Goal: Navigation & Orientation: Find specific page/section

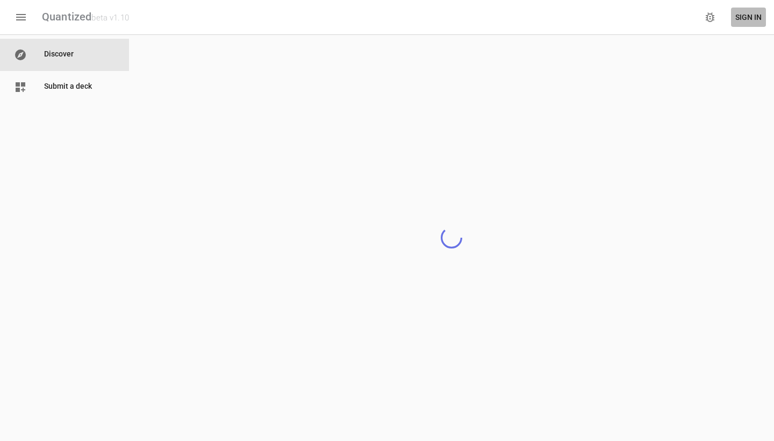
click at [744, 22] on span "Sign In" at bounding box center [749, 17] width 26 height 13
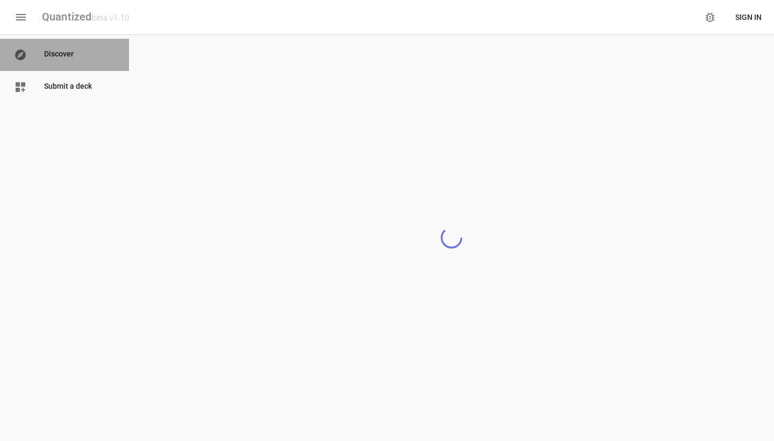
click at [75, 59] on p "Discover" at bounding box center [79, 54] width 71 height 13
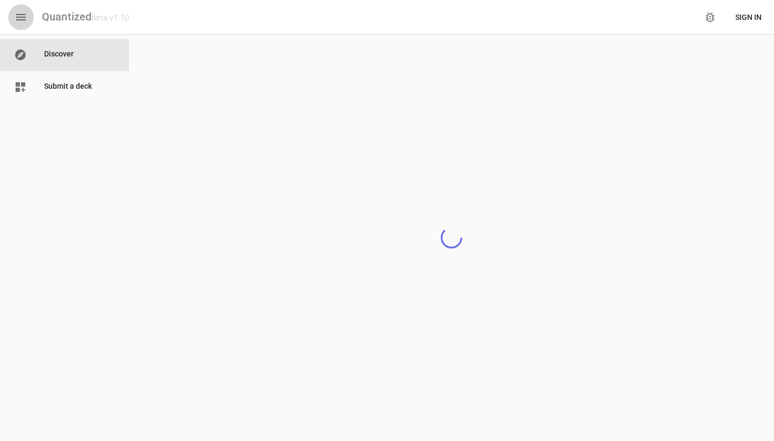
click at [14, 17] on button "button" at bounding box center [21, 17] width 26 height 26
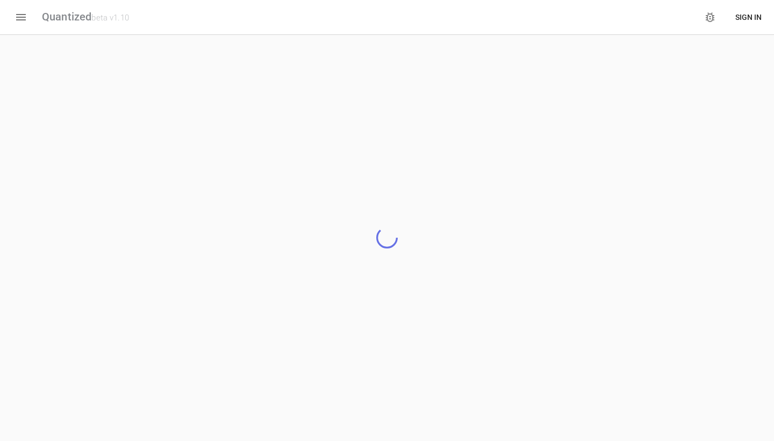
click at [14, 17] on button "button" at bounding box center [21, 17] width 26 height 26
